Goal: Information Seeking & Learning: Learn about a topic

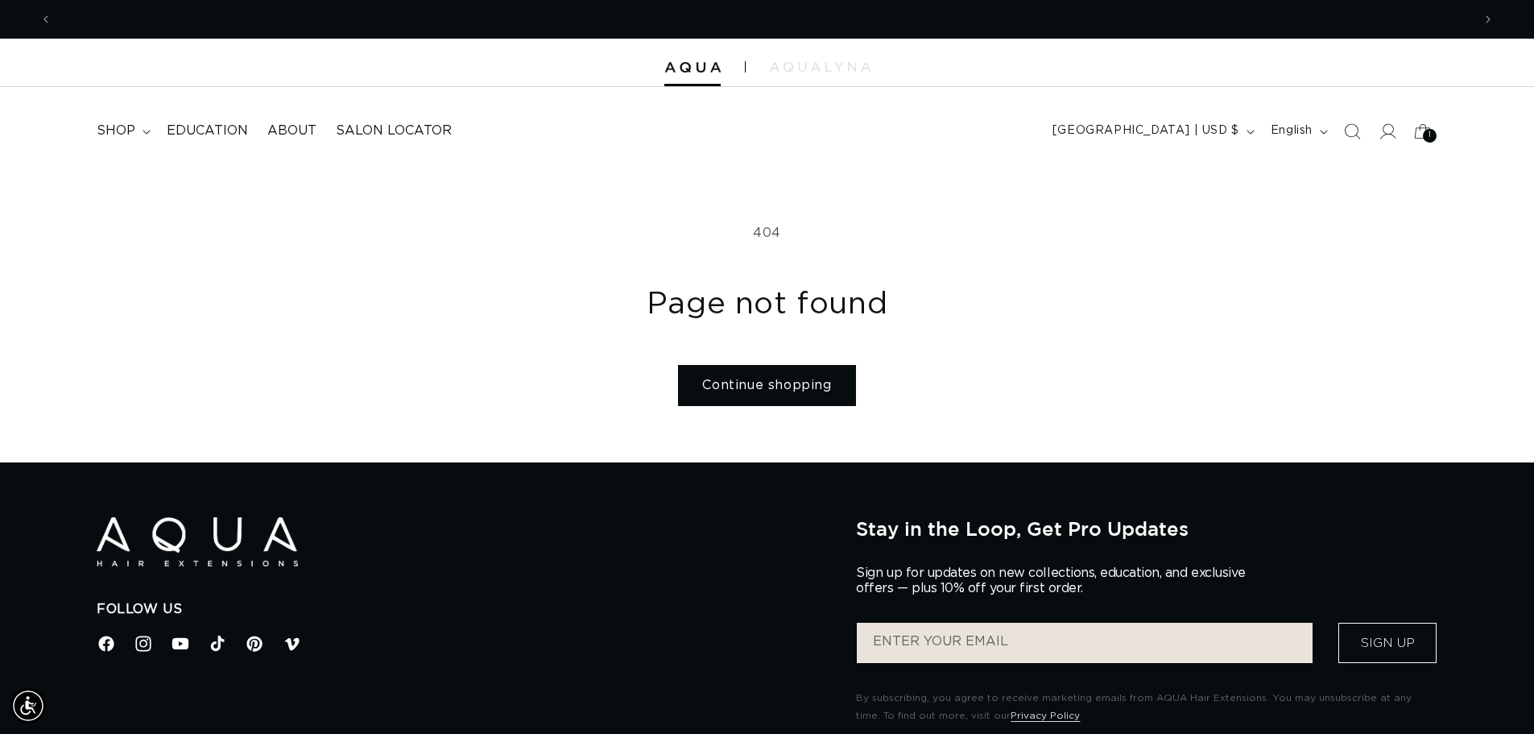
scroll to position [0, 2840]
click at [1350, 132] on icon "Search" at bounding box center [1351, 130] width 17 height 17
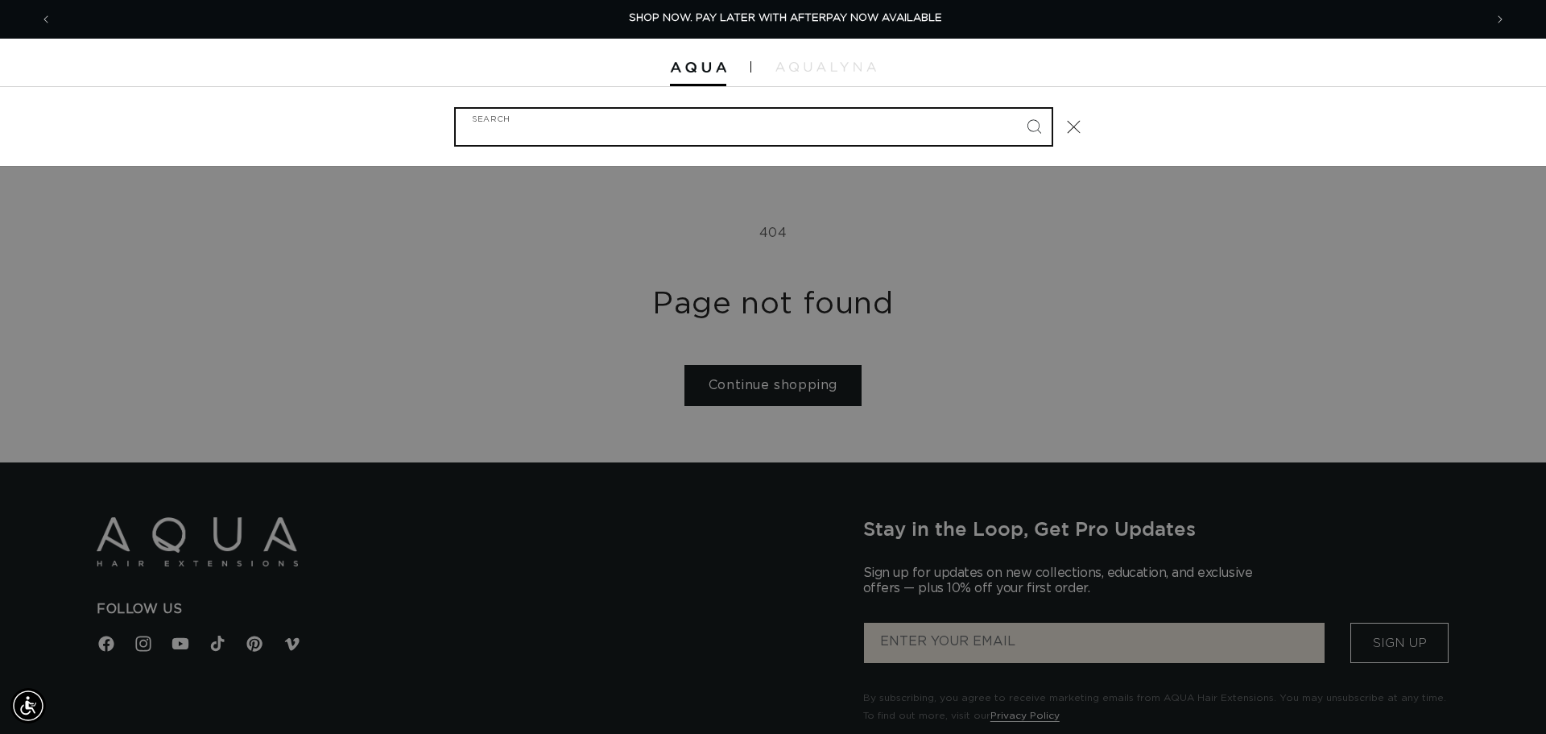
scroll to position [0, 1432]
paste input "AQUA Keratin Fusion In-Person Certification"
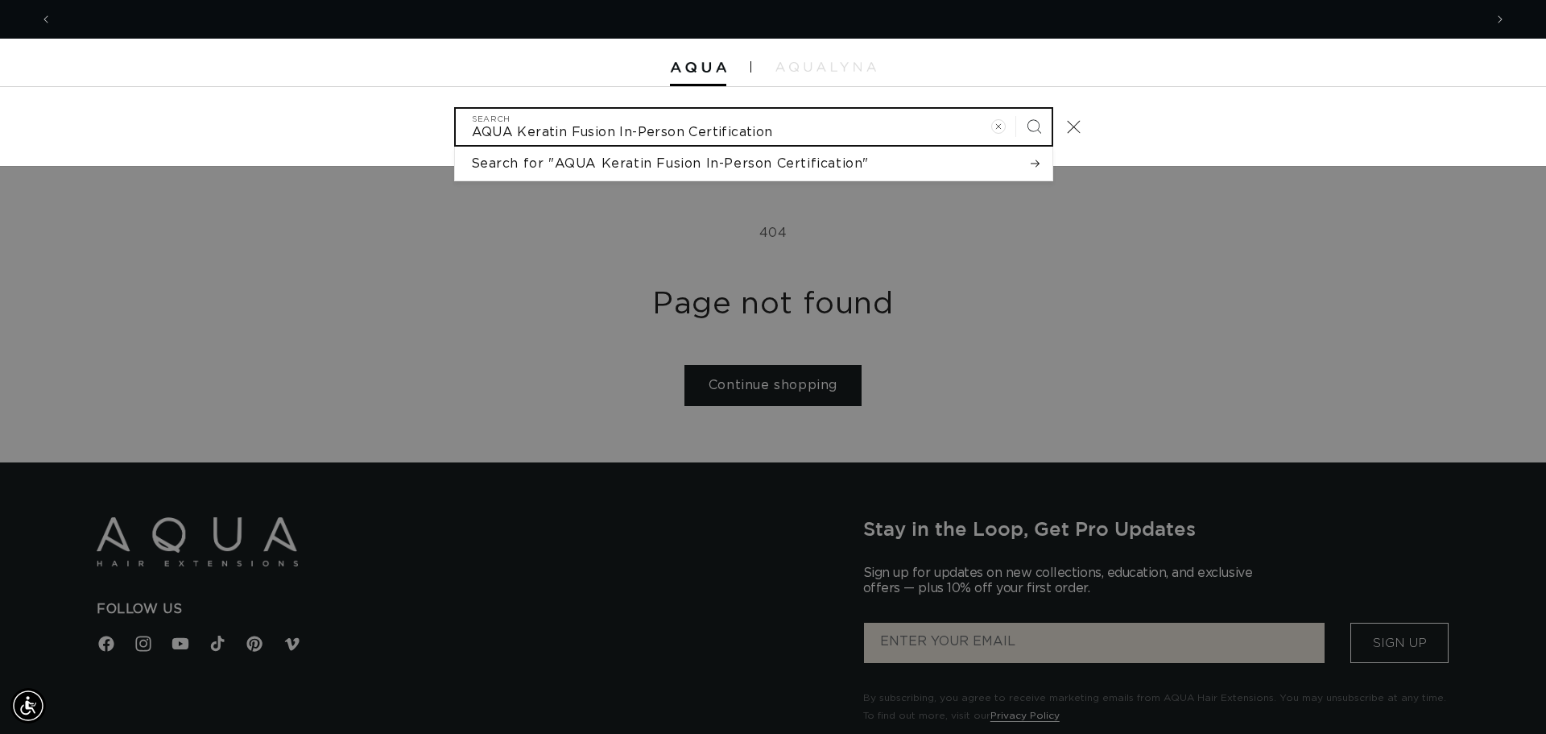
scroll to position [0, 2864]
type input "AQUA Keratin Fusion In-Person Certification"
click at [1016, 109] on button "Search" at bounding box center [1033, 126] width 35 height 35
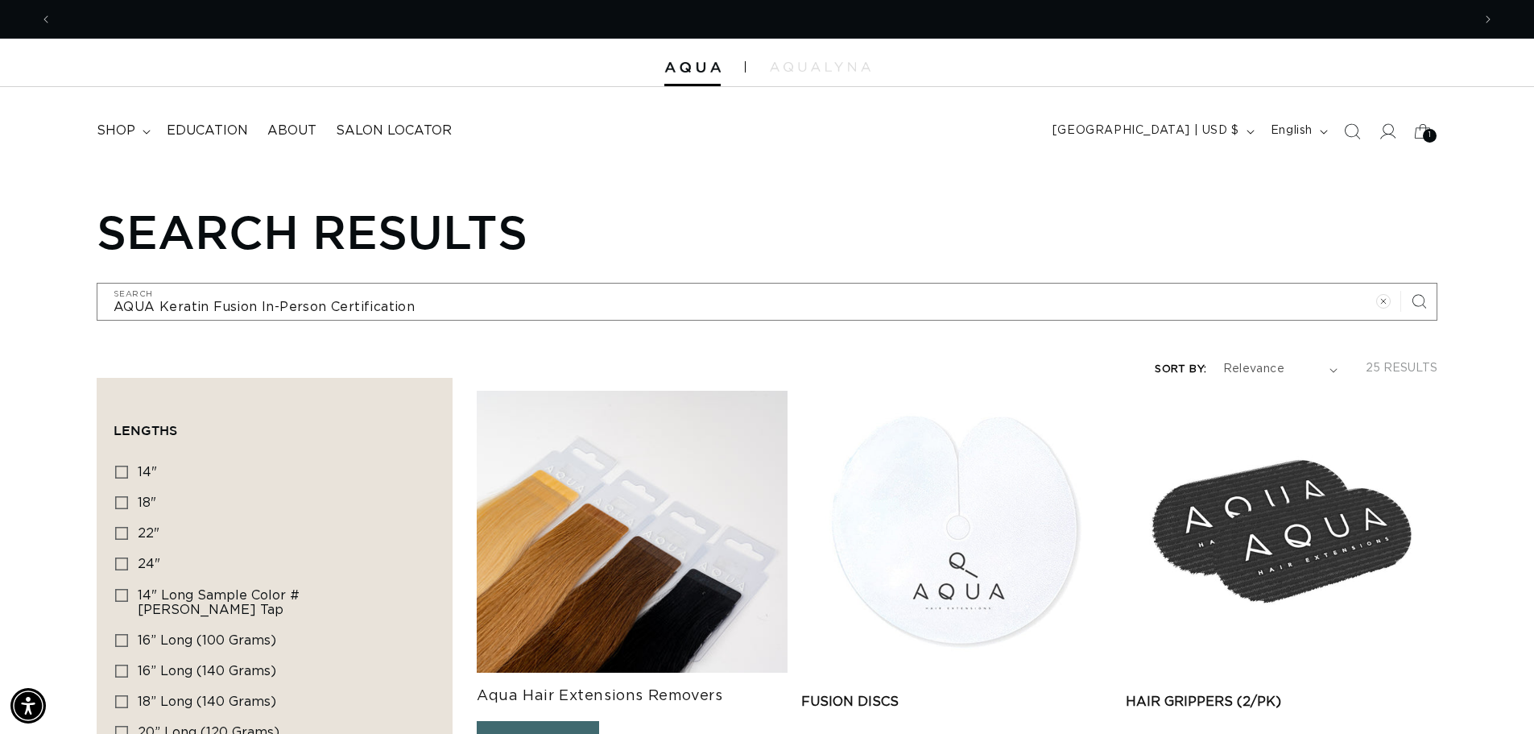
scroll to position [0, 2840]
